Goal: Information Seeking & Learning: Learn about a topic

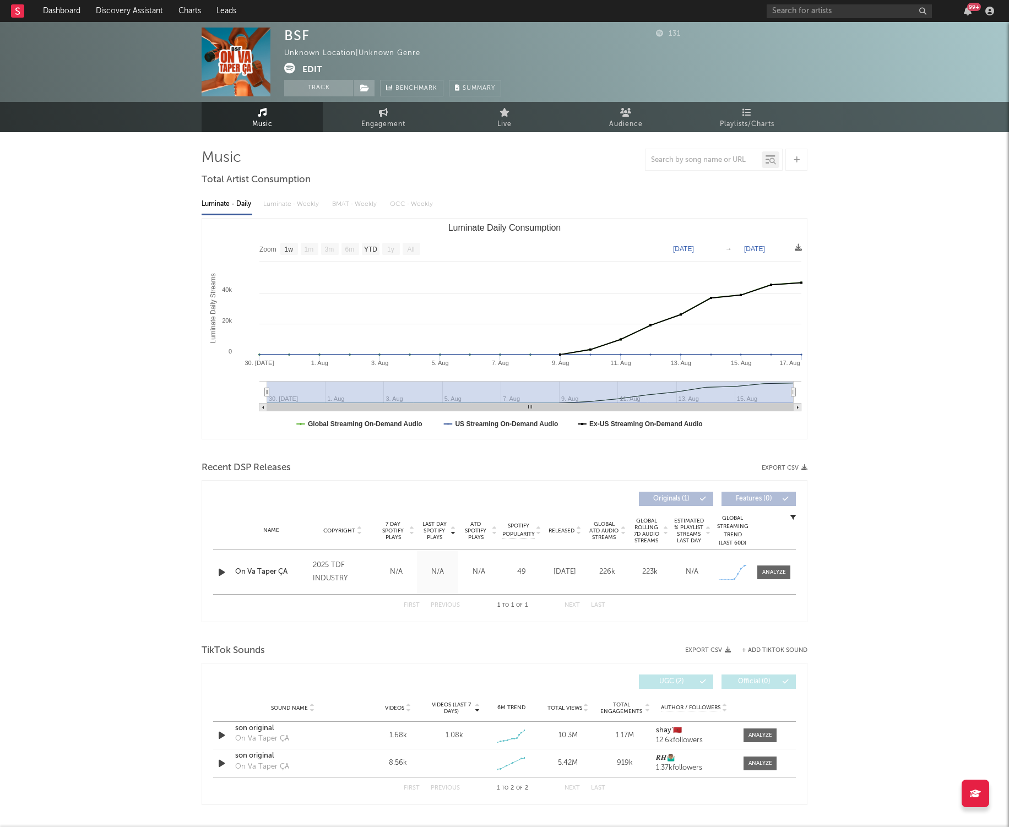
select select "1w"
click at [790, 13] on input "text" at bounding box center [848, 11] width 165 height 14
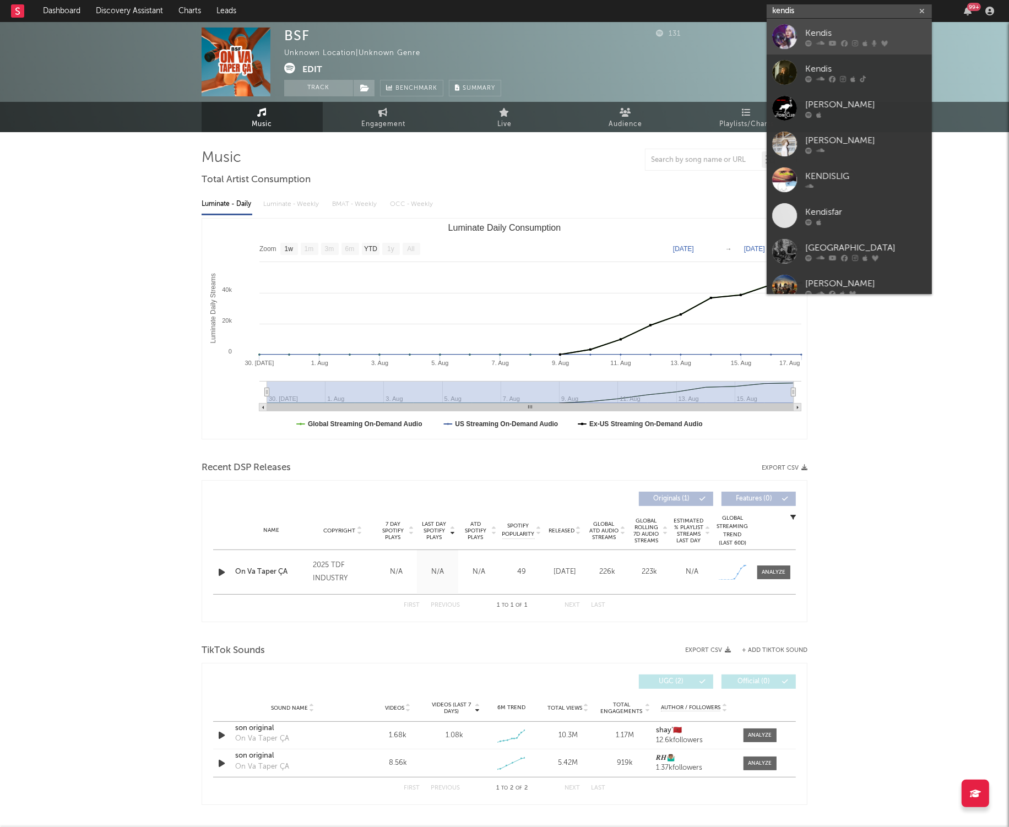
type input "kendis"
click at [835, 30] on div "Kendis" at bounding box center [865, 32] width 121 height 13
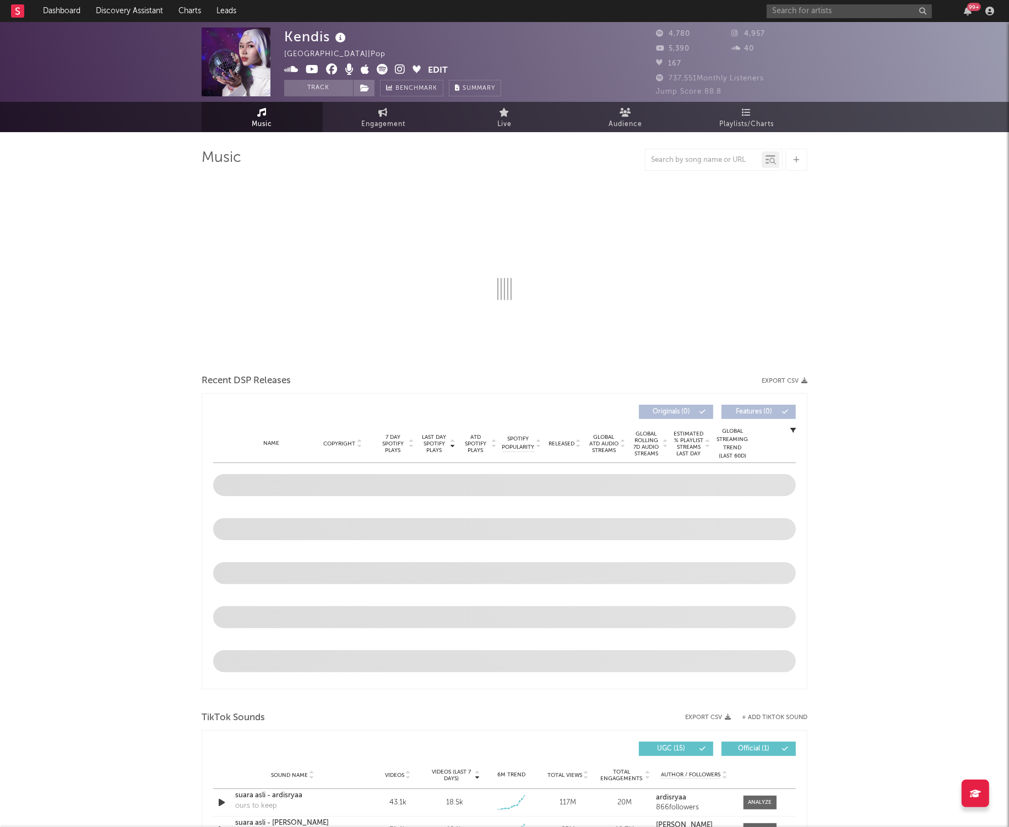
select select "6m"
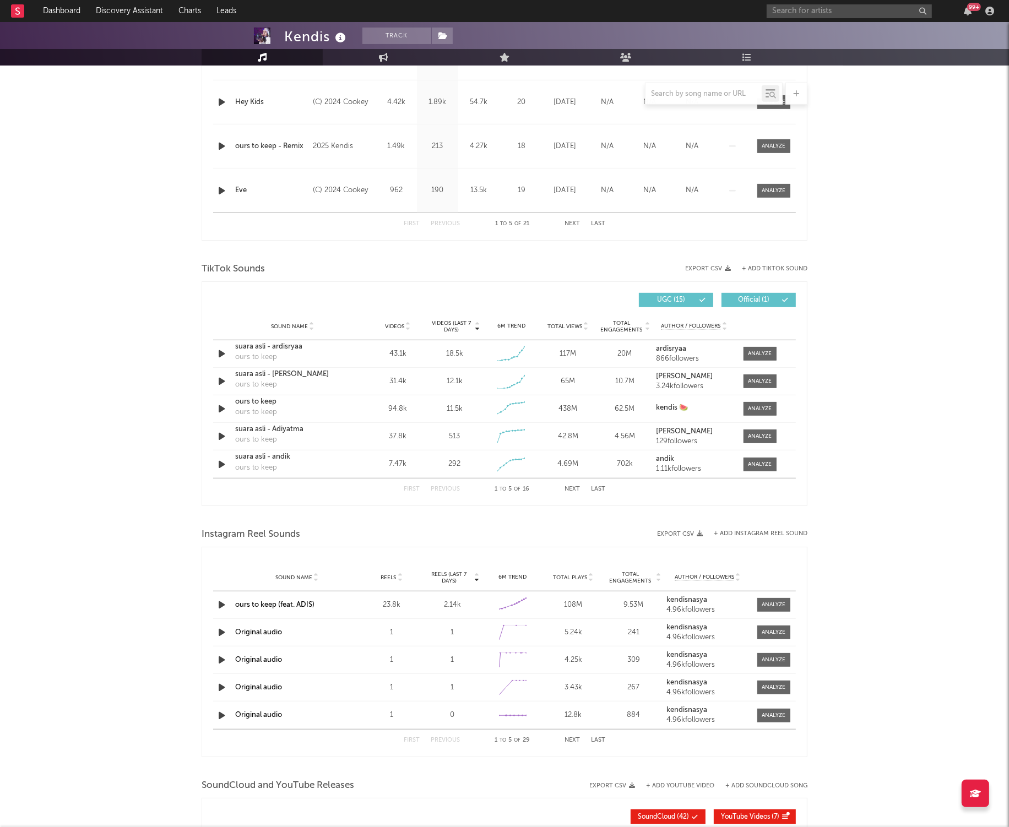
scroll to position [563, 0]
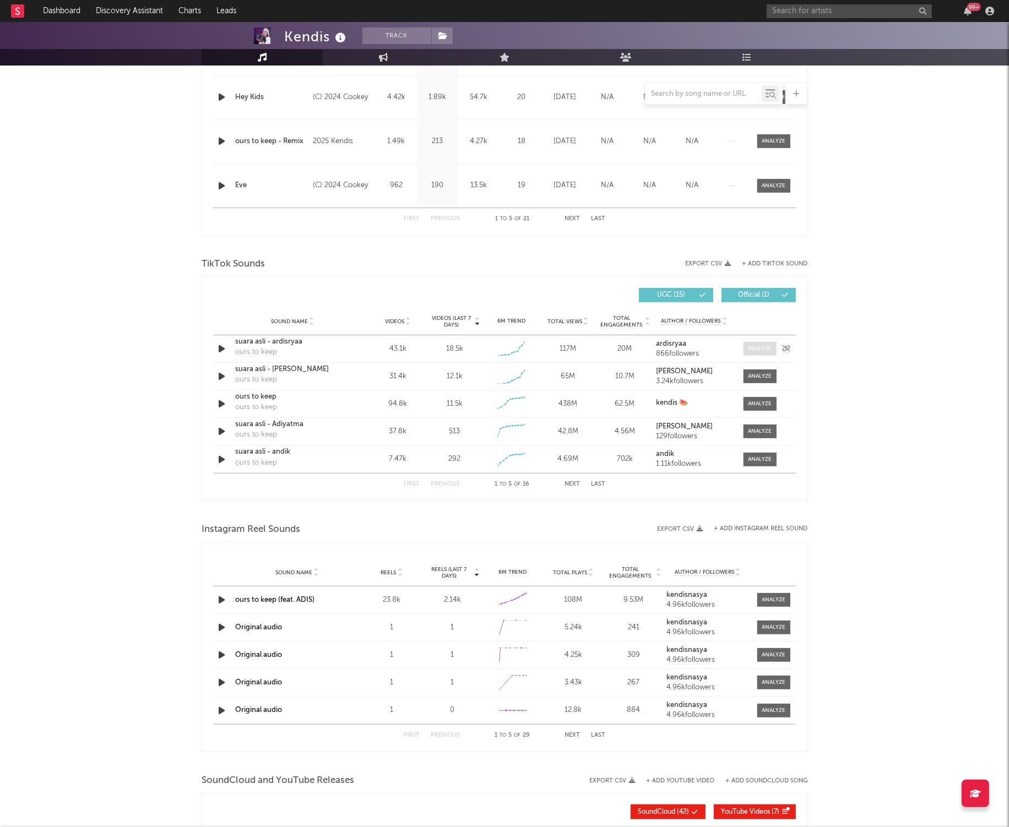
click at [764, 354] on span at bounding box center [759, 349] width 33 height 14
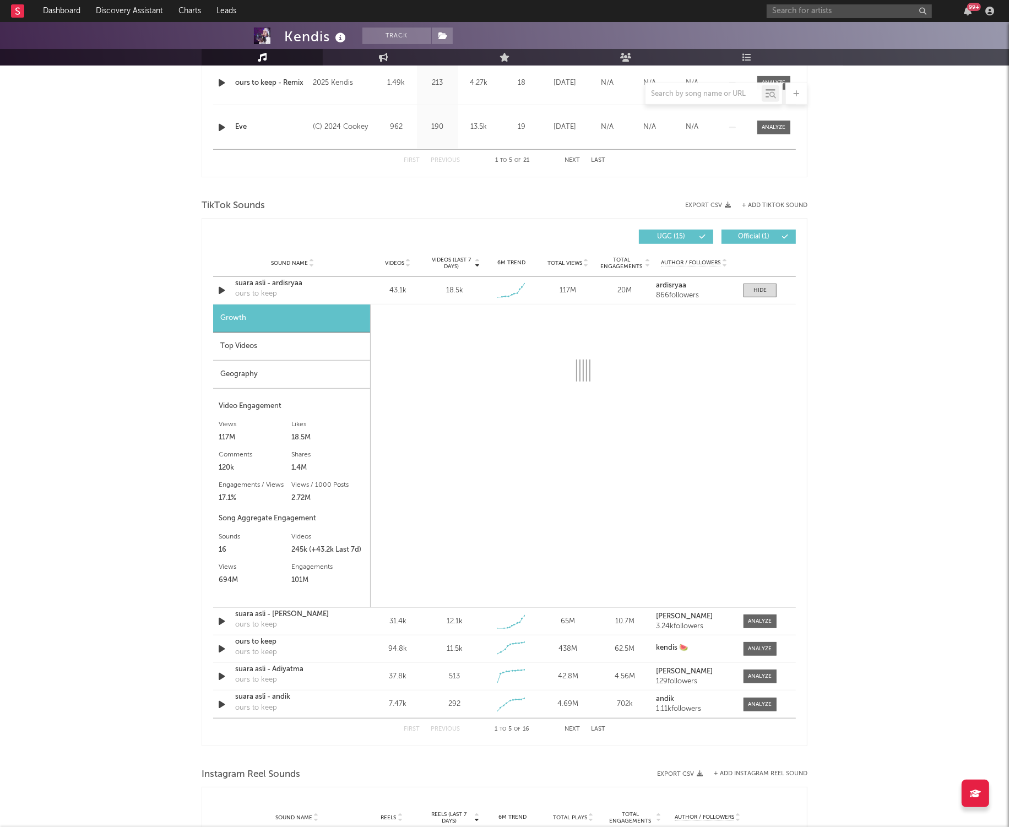
scroll to position [630, 0]
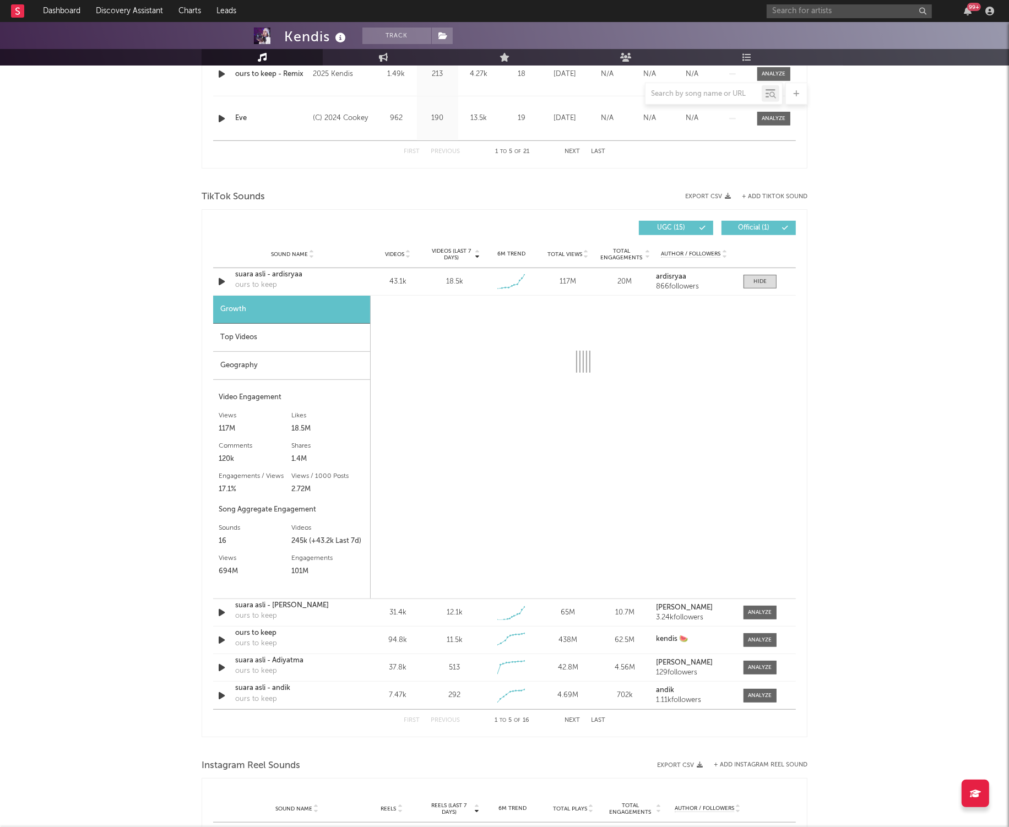
select select "1w"
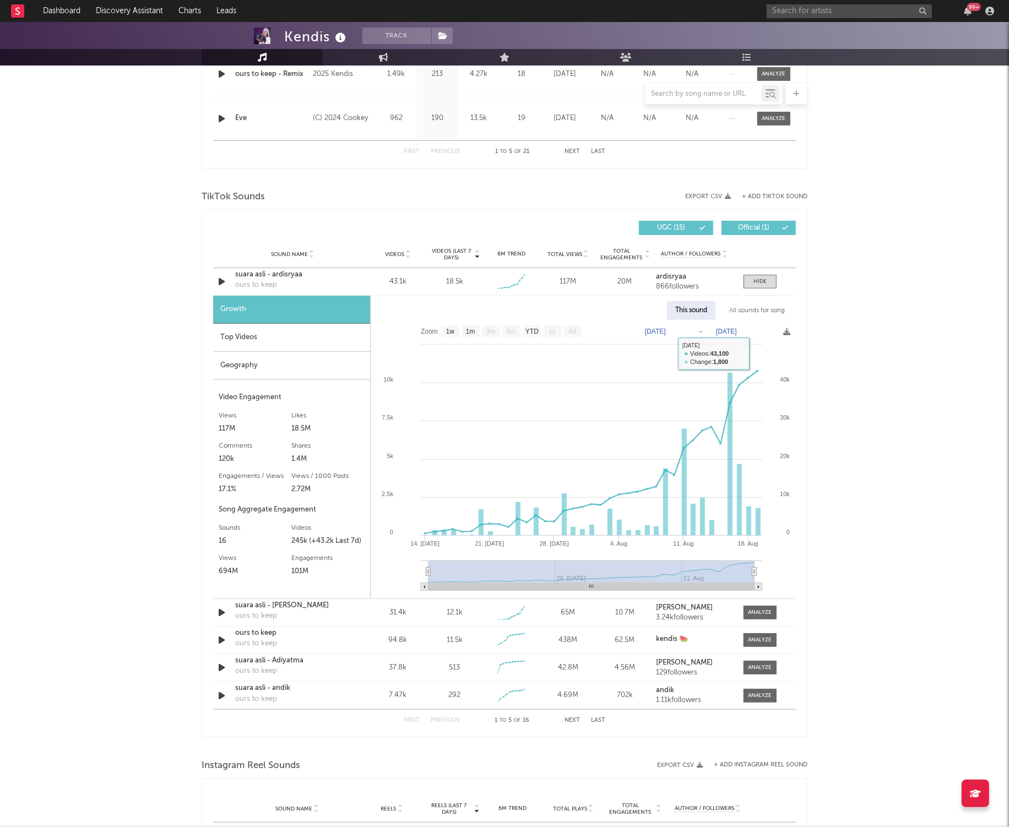
click at [754, 315] on div "All sounds for song" at bounding box center [757, 310] width 72 height 19
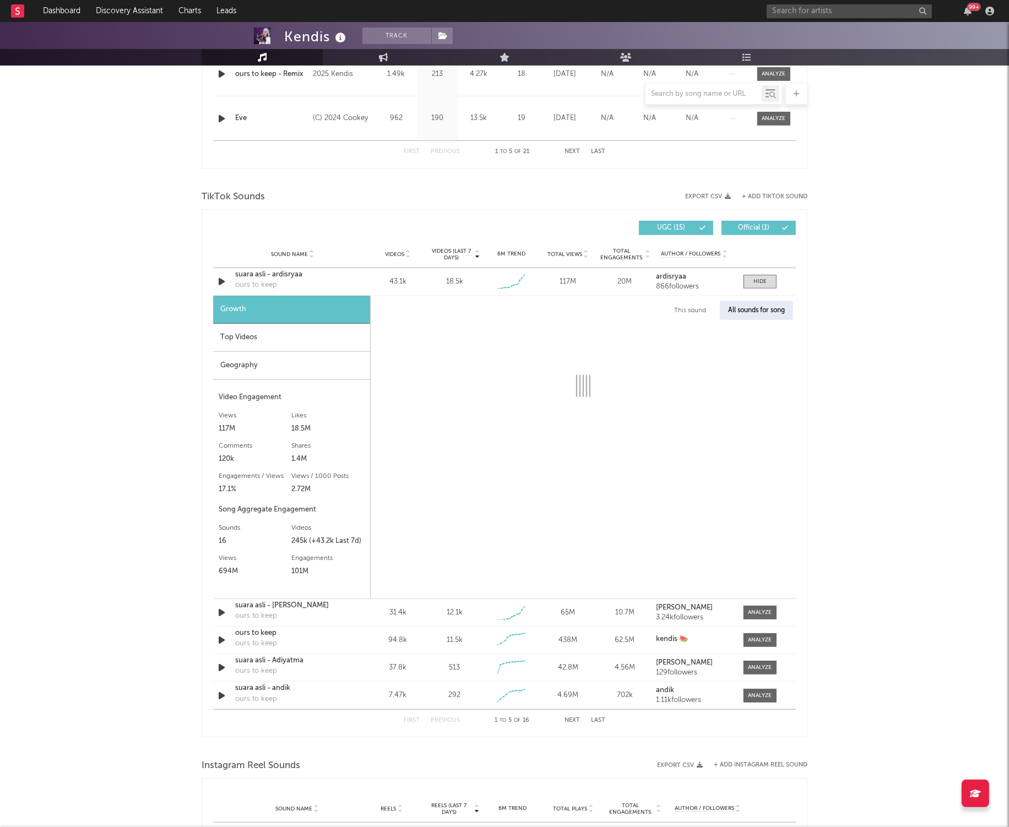
select select "1w"
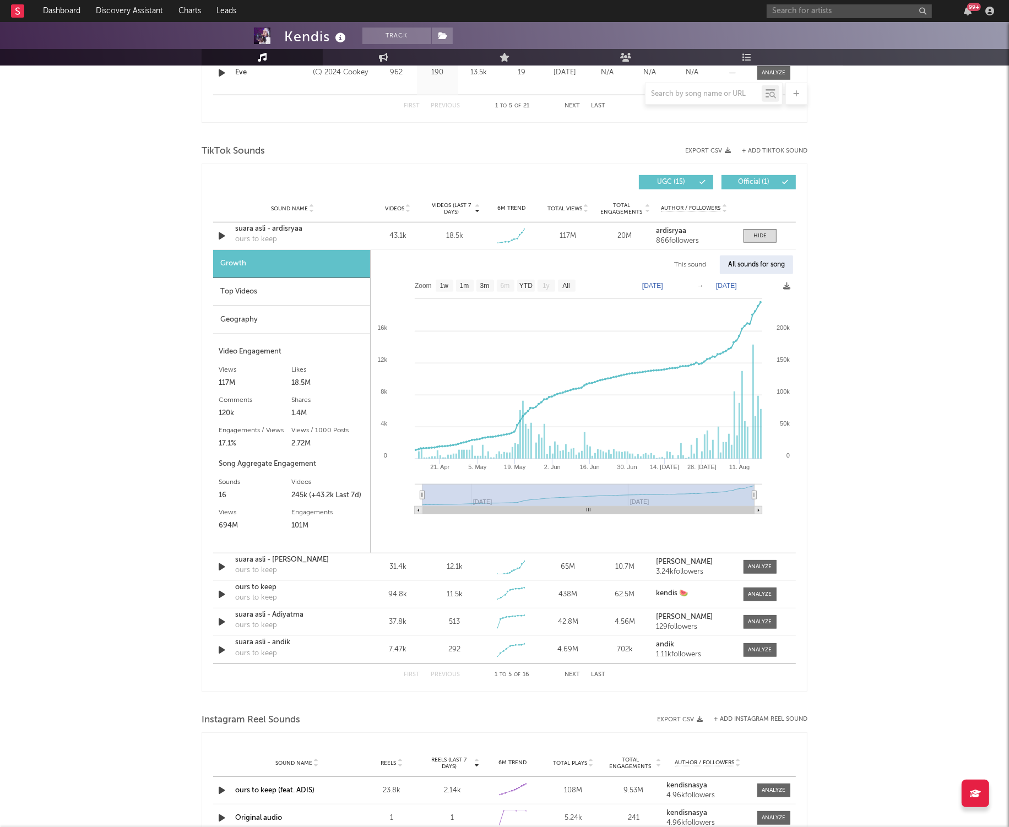
scroll to position [668, 0]
